Goal: Information Seeking & Learning: Learn about a topic

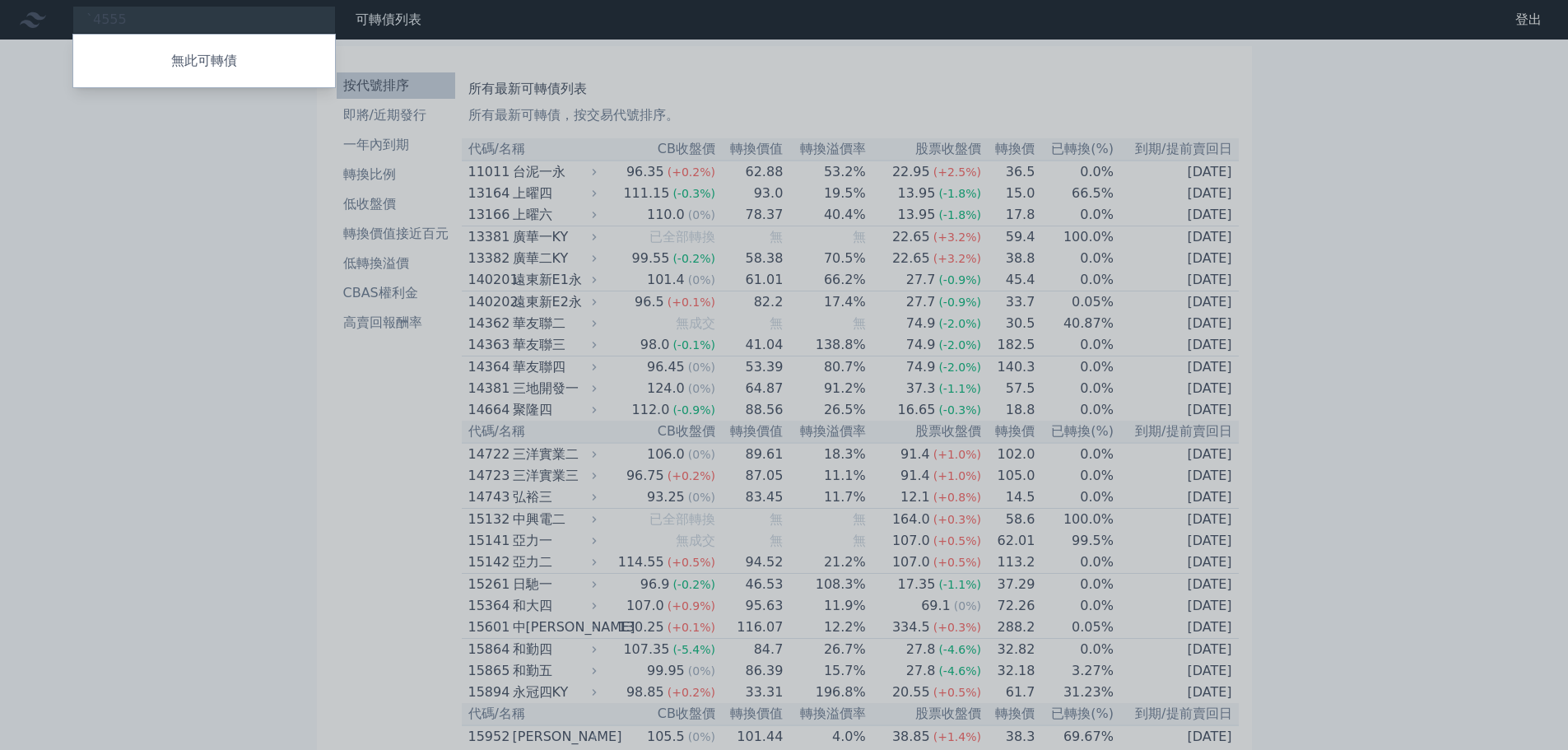
click at [205, 15] on div at bounding box center [784, 375] width 1568 height 750
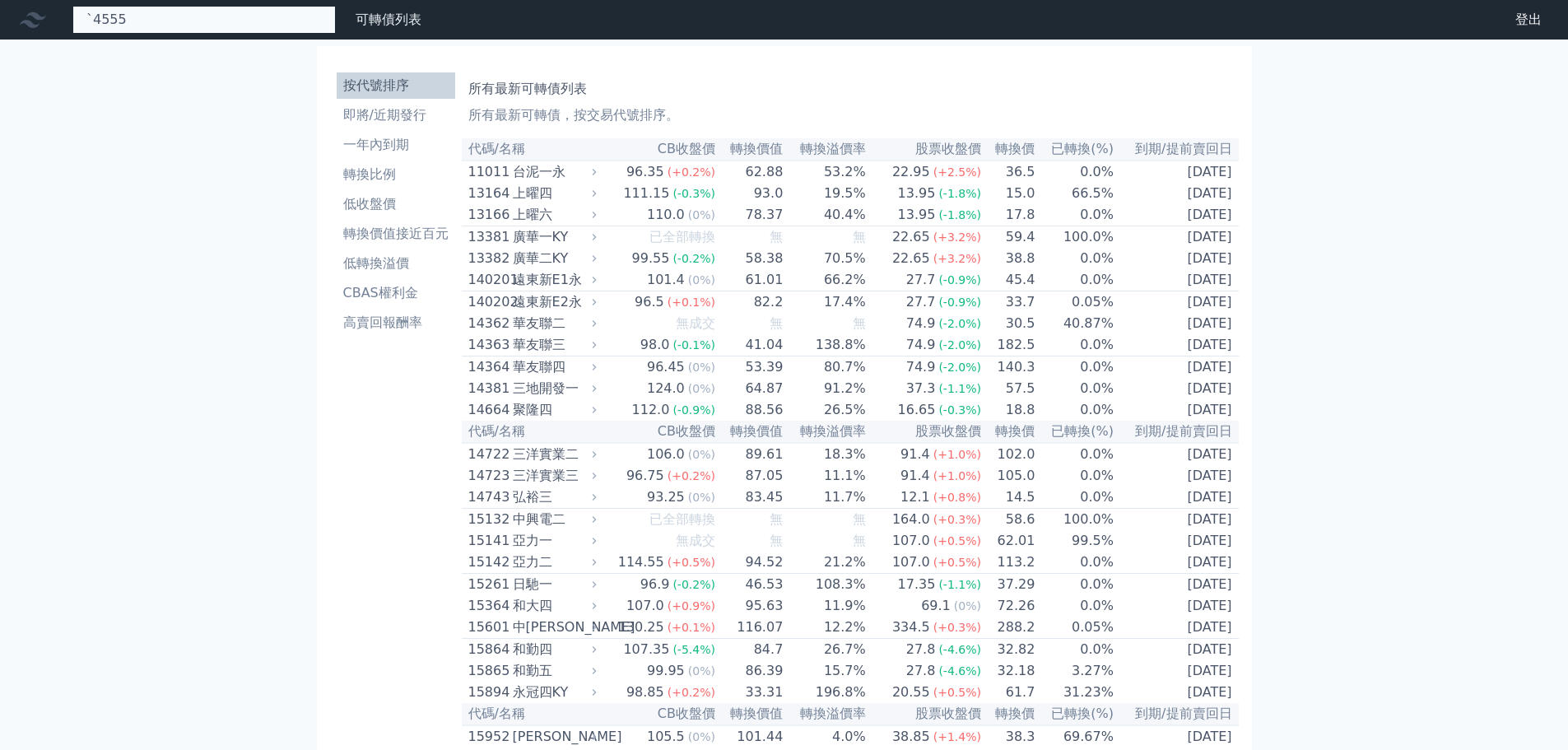
click at [143, 18] on input "ˋ4555" at bounding box center [204, 19] width 263 height 28
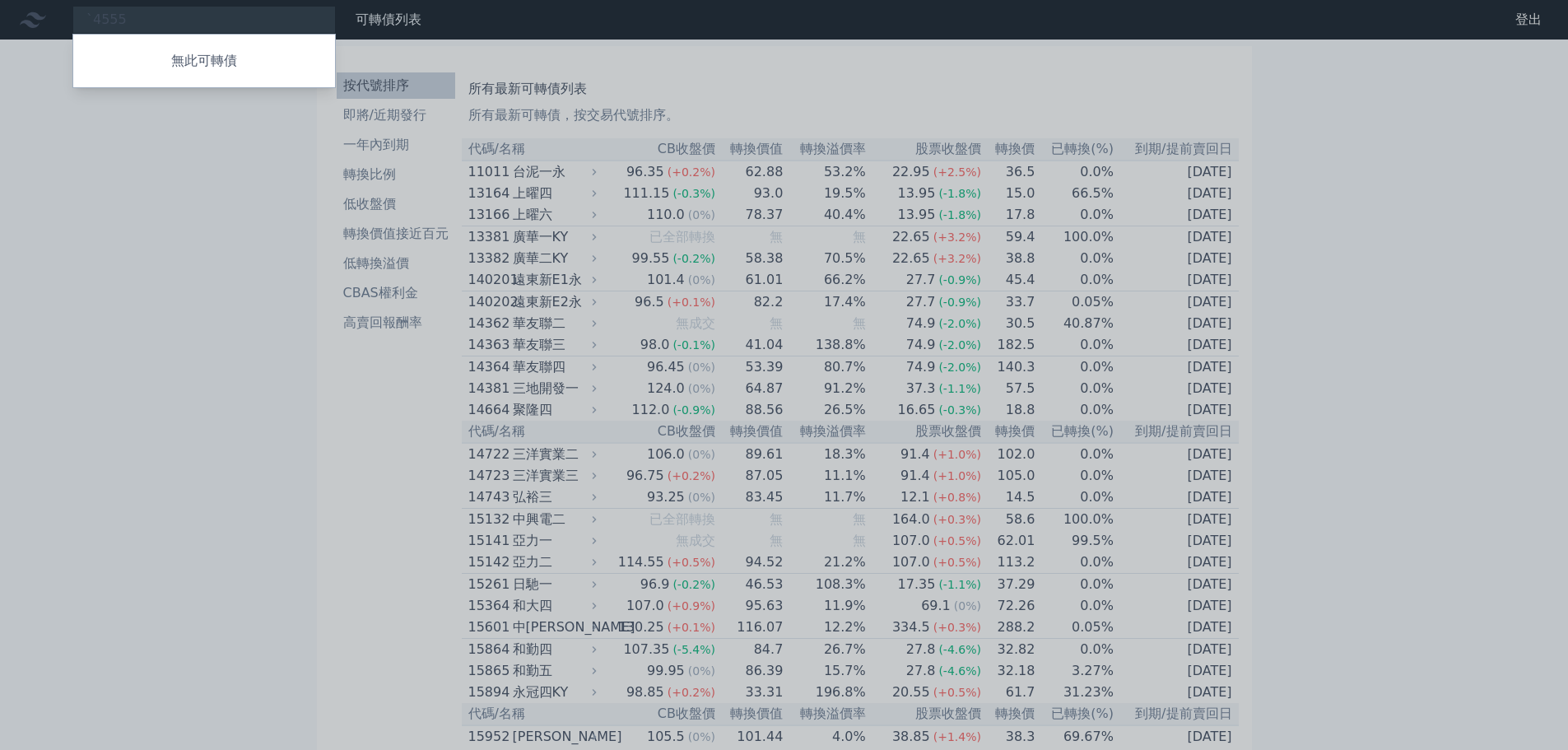
click at [143, 18] on div at bounding box center [784, 375] width 1568 height 750
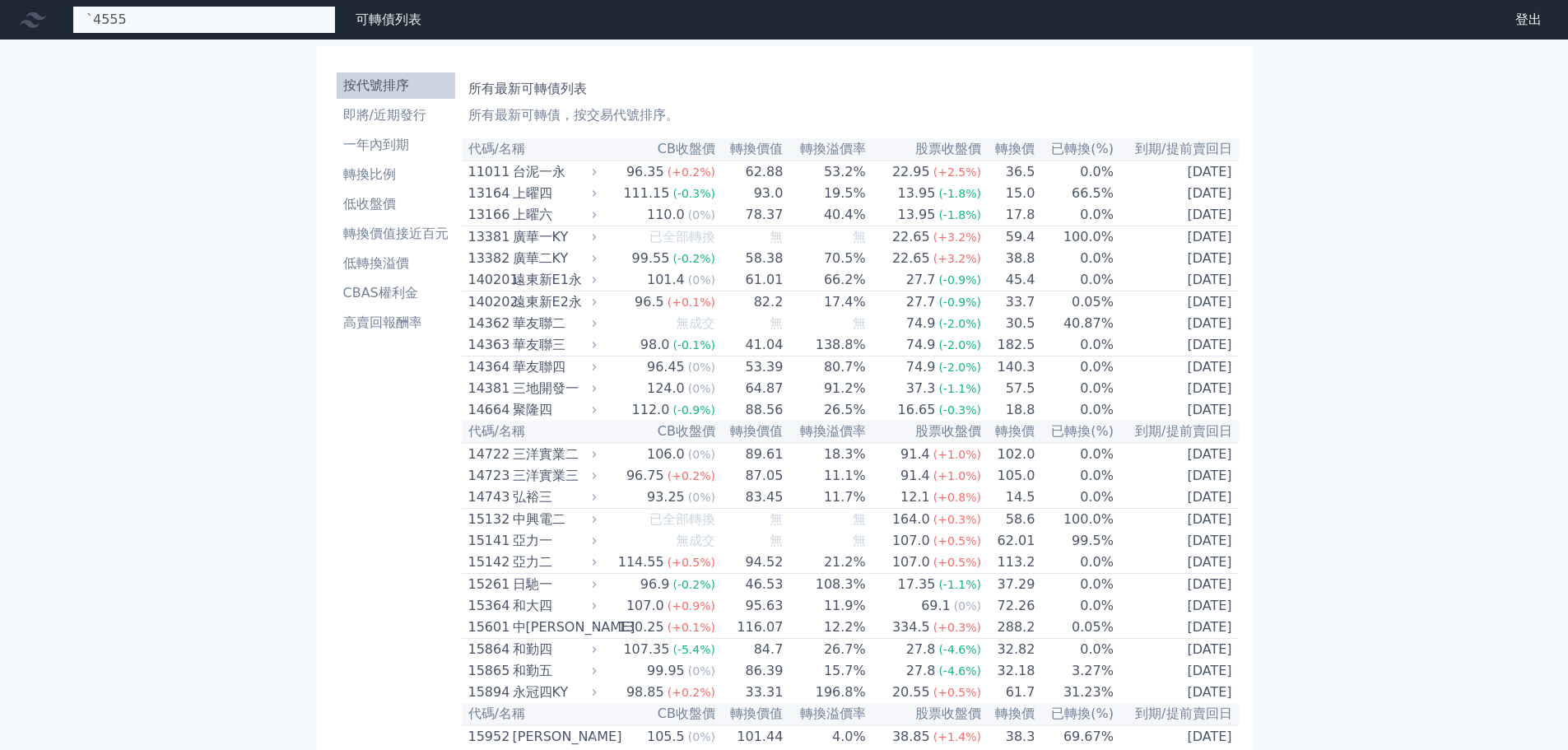
click at [143, 18] on input "ˋ4555" at bounding box center [204, 19] width 263 height 28
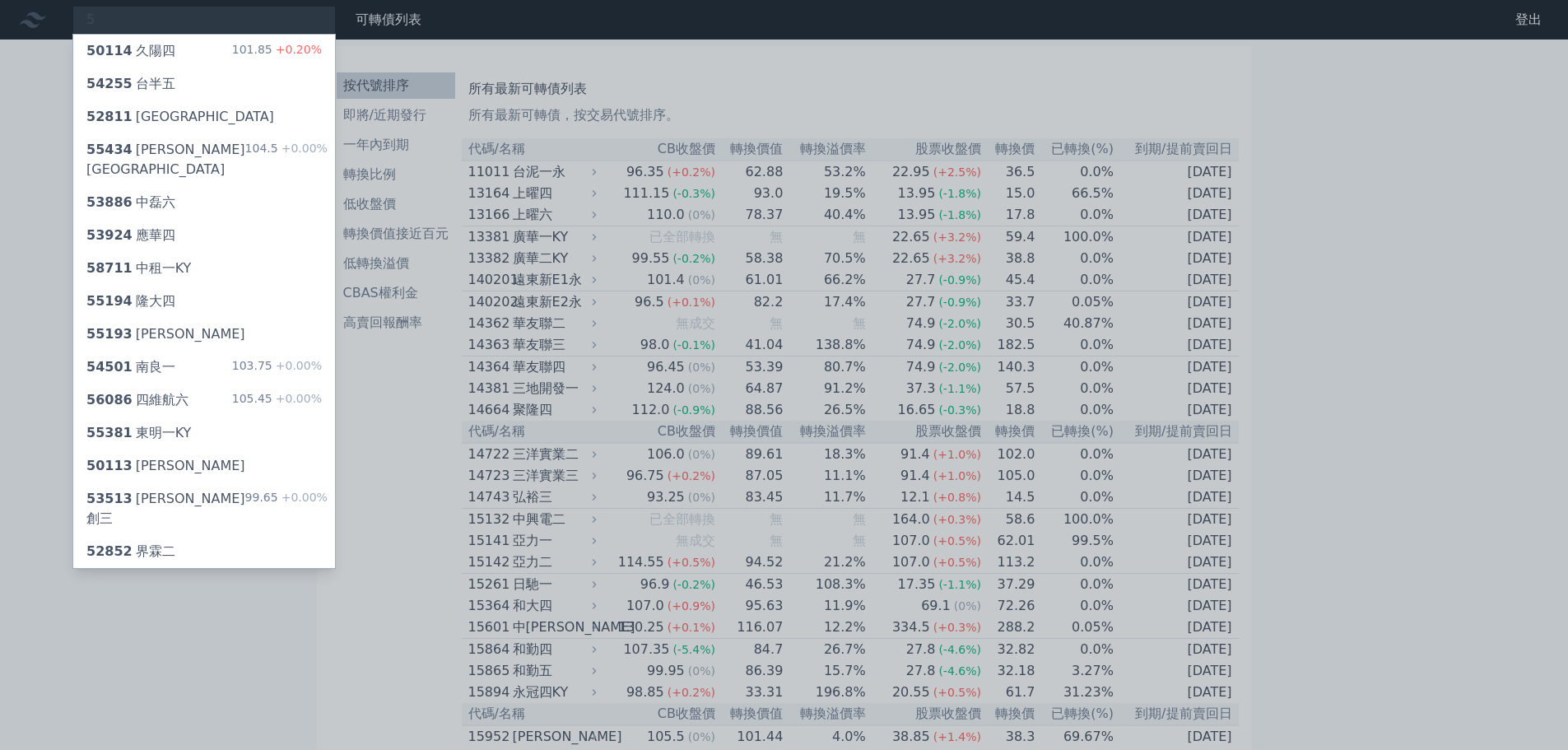
click at [143, 18] on div at bounding box center [784, 375] width 1568 height 750
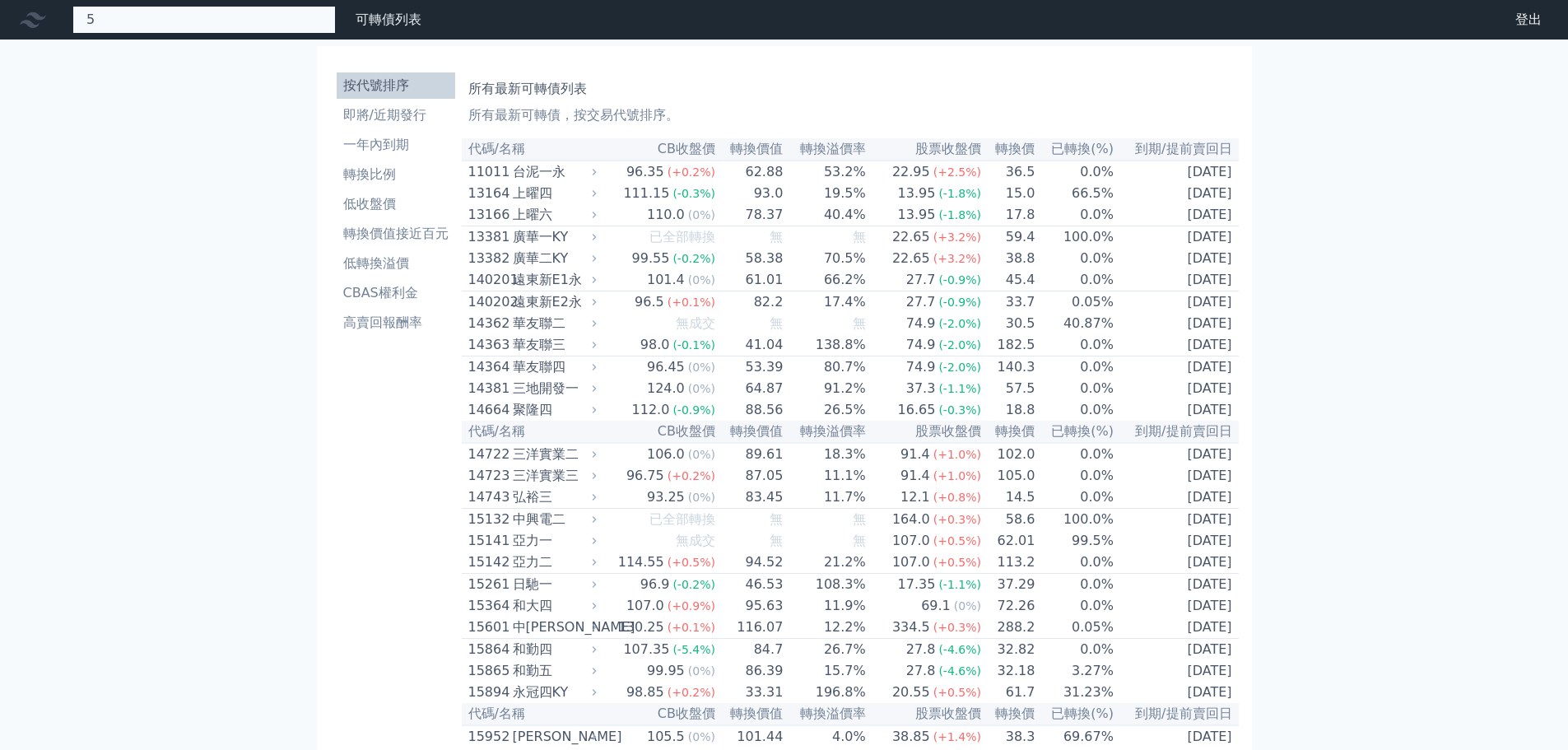
click at [143, 18] on input "5" at bounding box center [204, 19] width 263 height 28
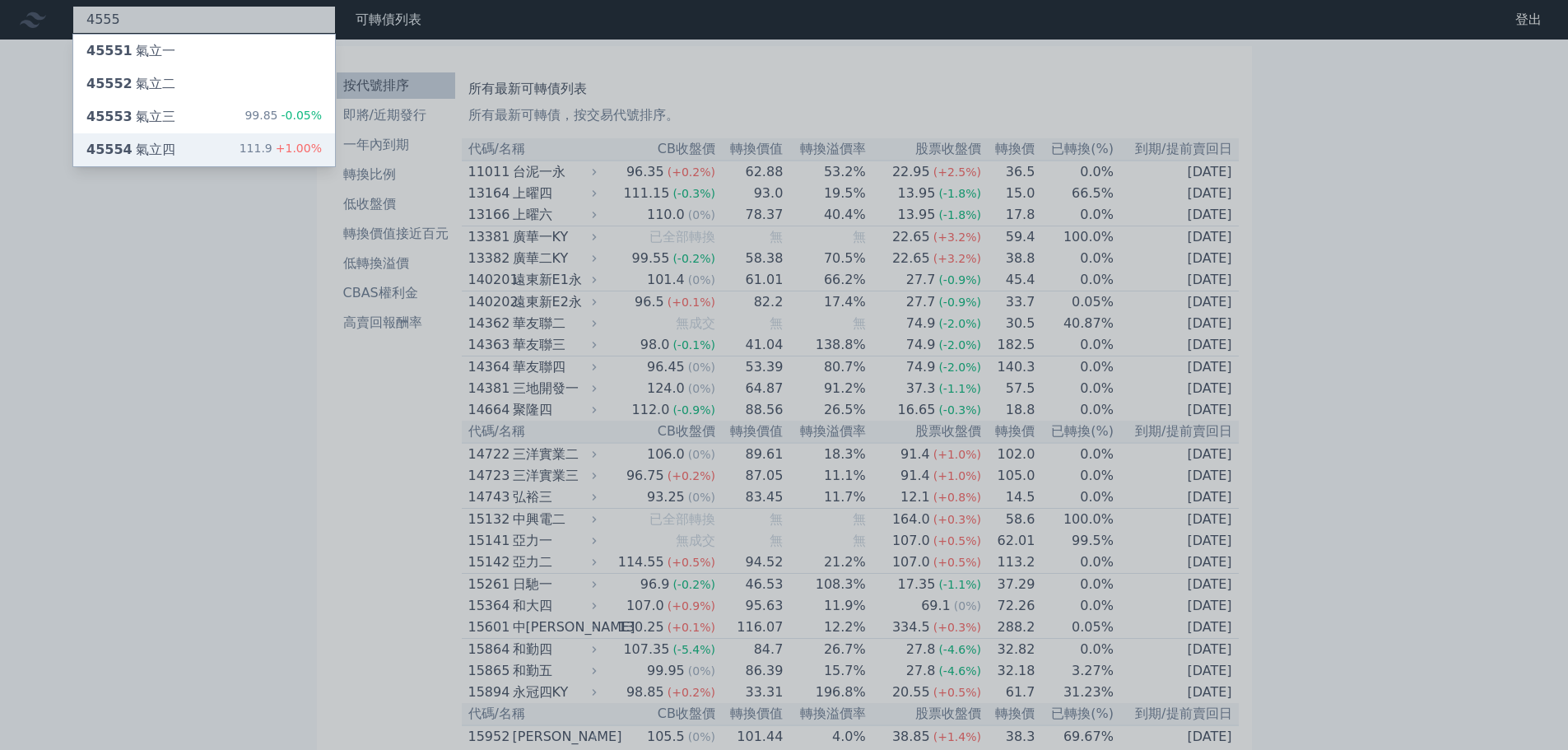
type input "4555"
click at [153, 138] on div "45554 氣立四 111.9 +1.00%" at bounding box center [203, 150] width 261 height 33
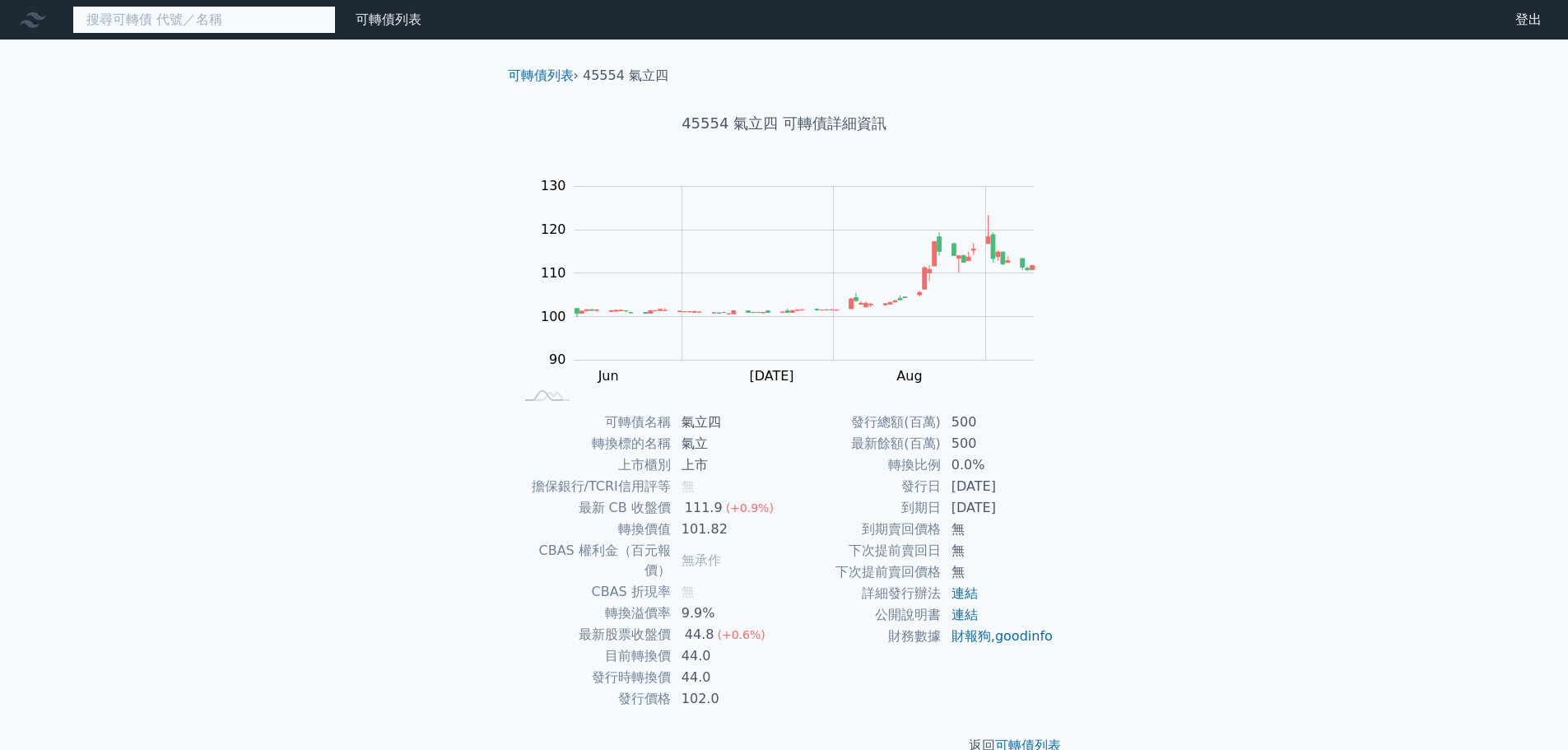
click at [112, 18] on input at bounding box center [204, 19] width 263 height 28
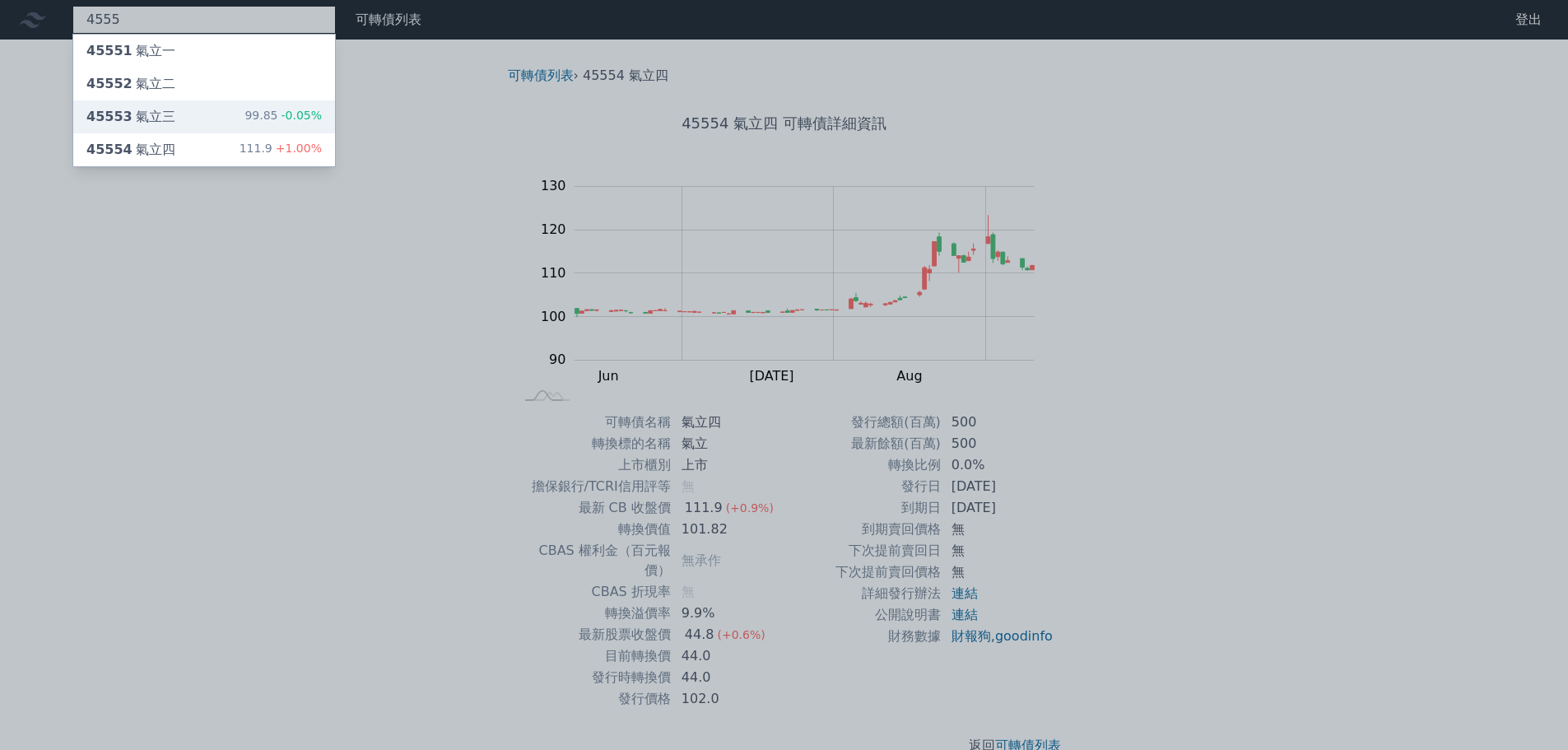
type input "4555"
click at [168, 114] on div "45553 氣立三" at bounding box center [131, 117] width 89 height 19
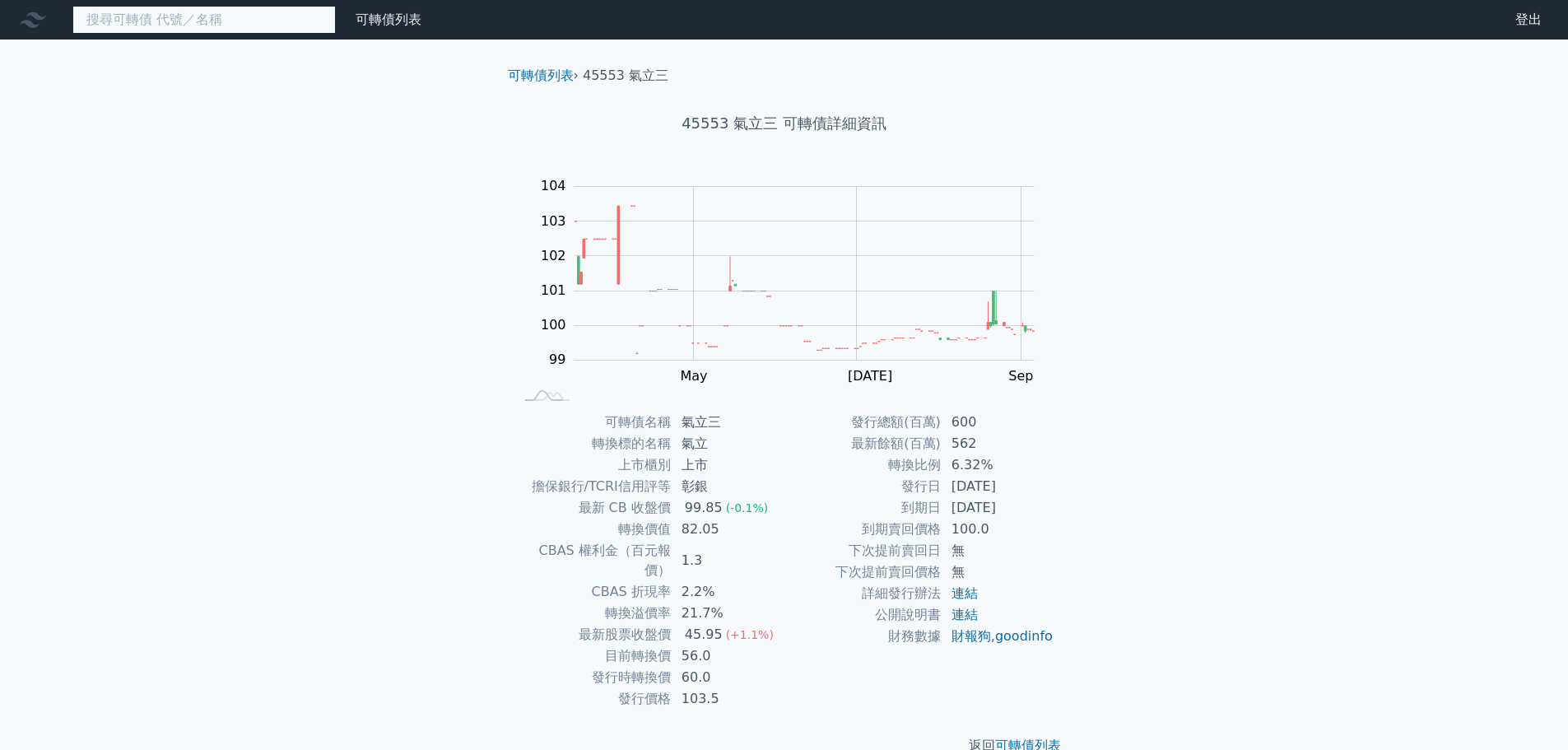
click at [130, 24] on input at bounding box center [204, 19] width 263 height 28
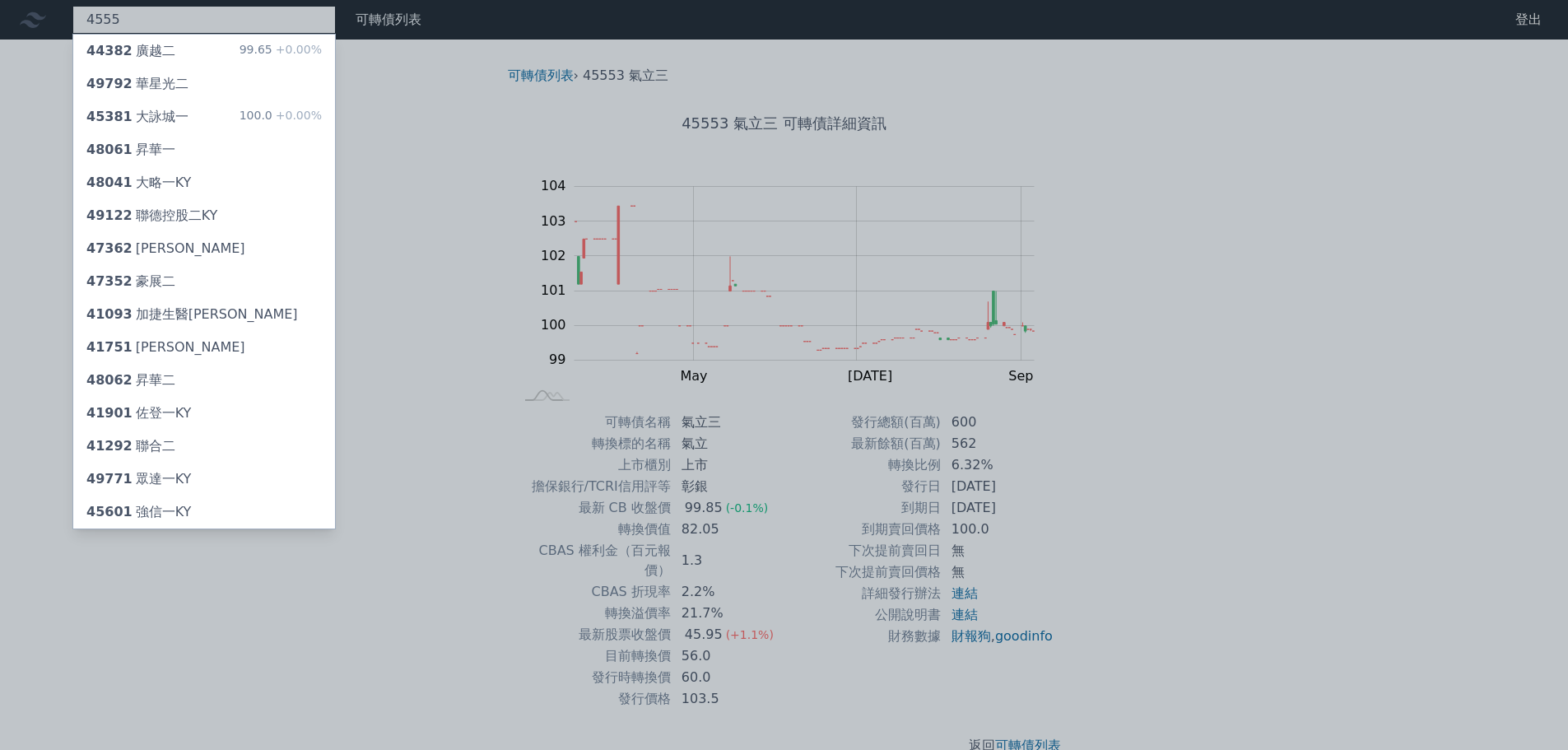
type input "45555"
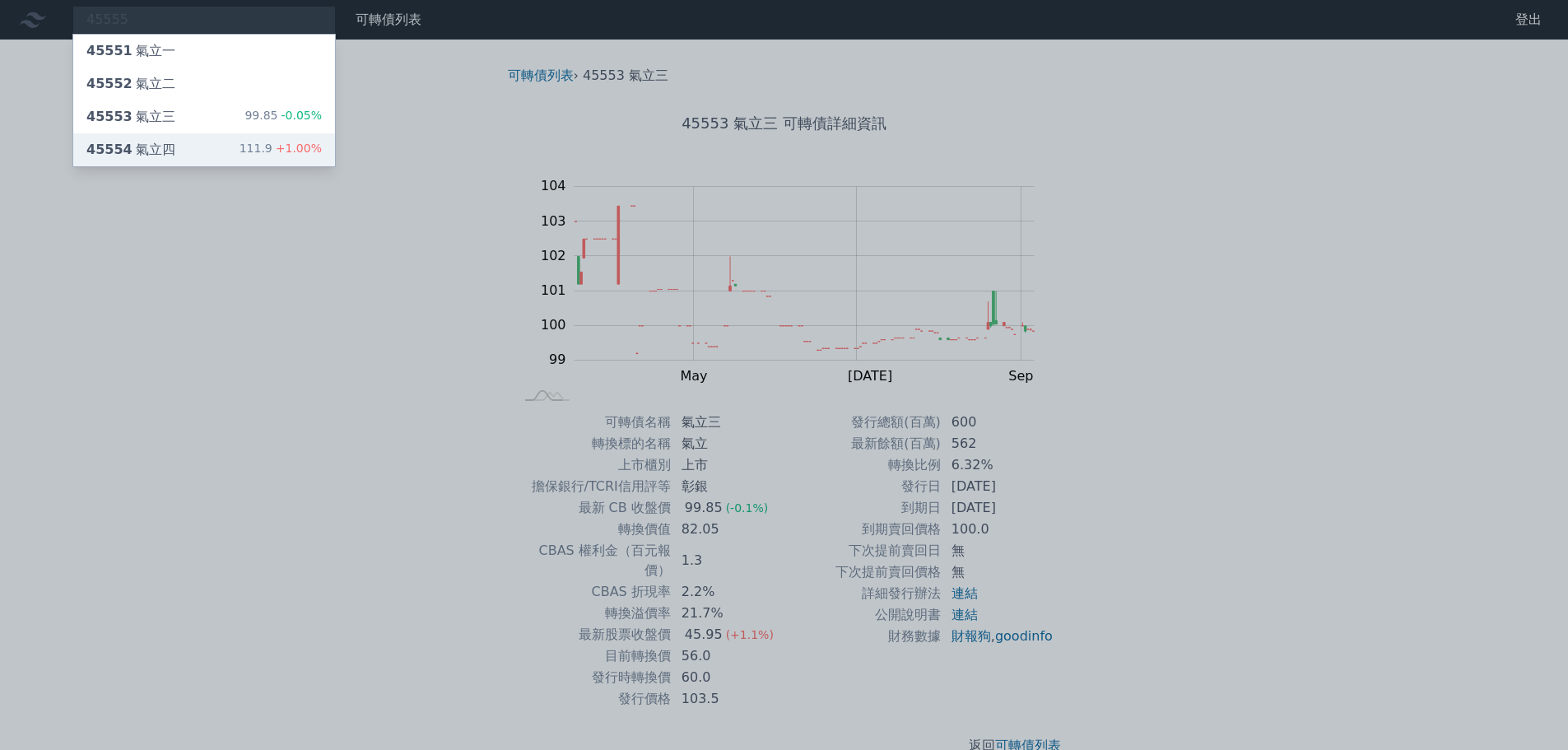
click at [159, 145] on div "45554 氣立四" at bounding box center [131, 150] width 89 height 19
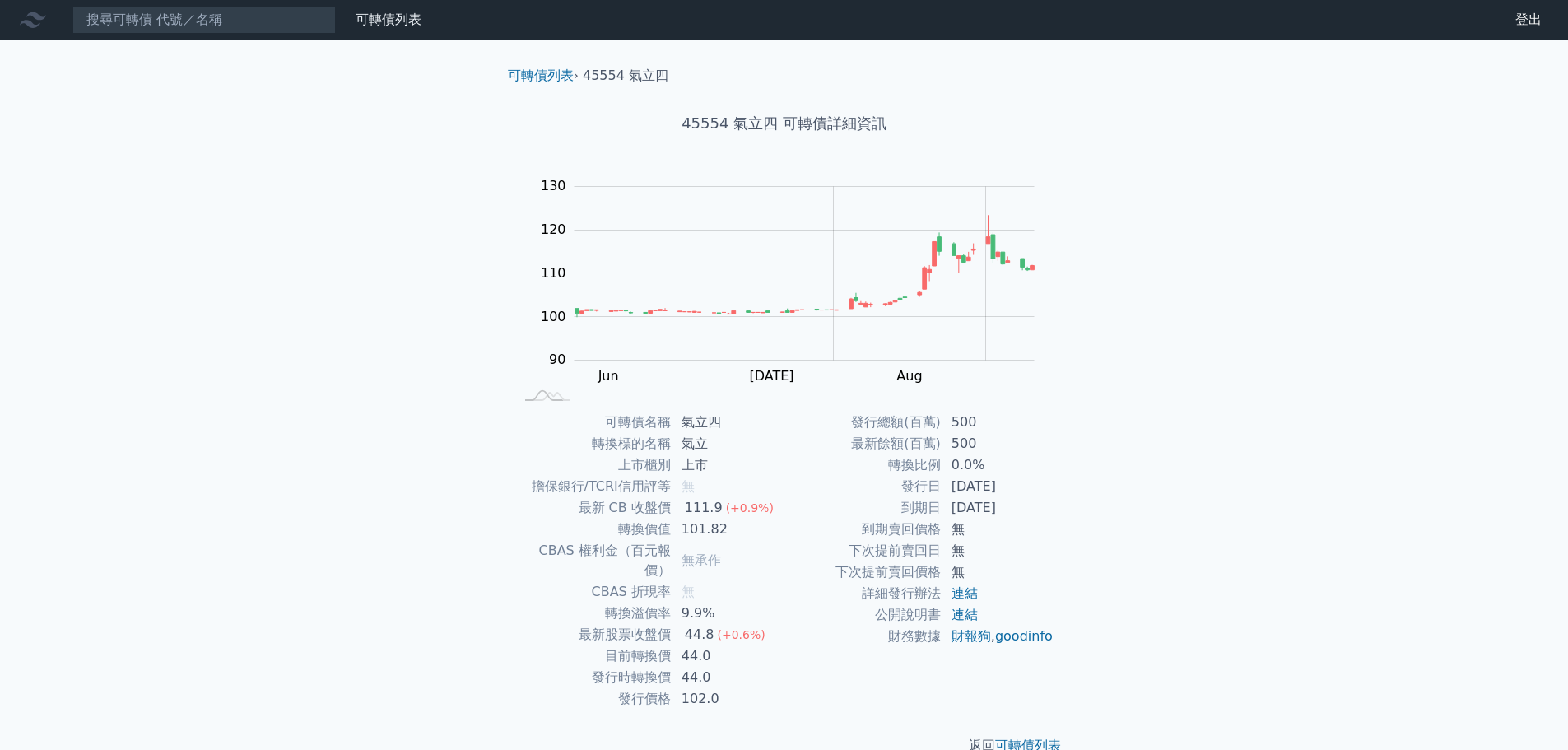
click at [307, 396] on div "可轉債列表 財務數據 可轉債列表 財務數據 登出 登出 可轉債列表 › 45554 氣立四 45554 氣立四 可轉債詳細資訊 Zoom Out 100 85…" at bounding box center [784, 391] width 1568 height 782
click at [958, 469] on td "0.0%" at bounding box center [998, 465] width 113 height 21
